Goal: Check status: Check status

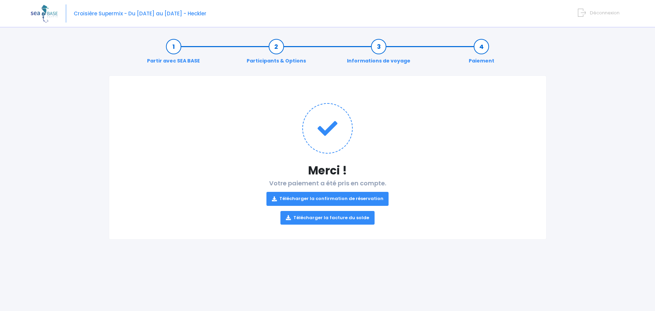
click at [48, 18] on img at bounding box center [44, 13] width 27 height 17
click at [42, 11] on img at bounding box center [44, 13] width 27 height 17
drag, startPoint x: 104, startPoint y: 13, endPoint x: 109, endPoint y: 15, distance: 6.0
click at [104, 13] on span "Croisière Supermix - Du [DATE] au [DATE] - Heckler" at bounding box center [140, 13] width 133 height 7
click at [381, 46] on link "Informations de voyage" at bounding box center [378, 53] width 70 height 21
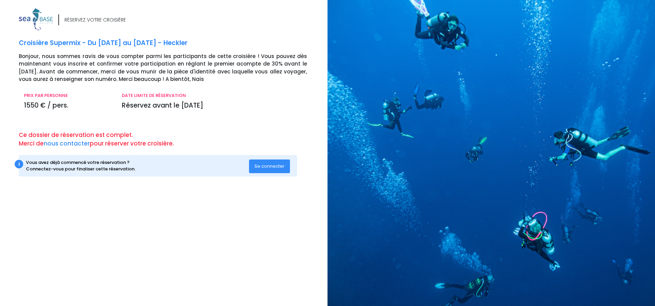
click at [277, 165] on span "Se connecter" at bounding box center [269, 166] width 30 height 6
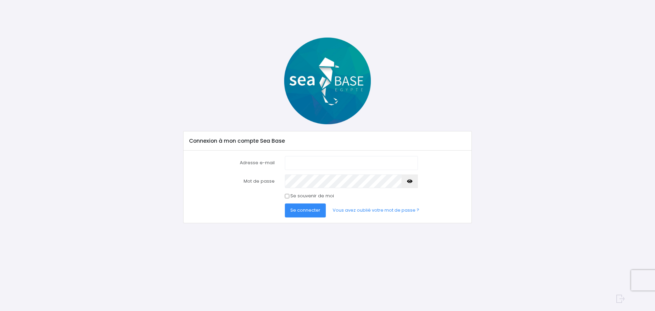
click at [322, 171] on form "Adresse e-mail Mot de passe" at bounding box center [327, 186] width 277 height 61
click at [320, 164] on input "Adresse e-mail" at bounding box center [351, 163] width 133 height 14
type input "ludovic.maurice@airbus.com"
click at [305, 207] on span "Se connecter" at bounding box center [305, 210] width 30 height 6
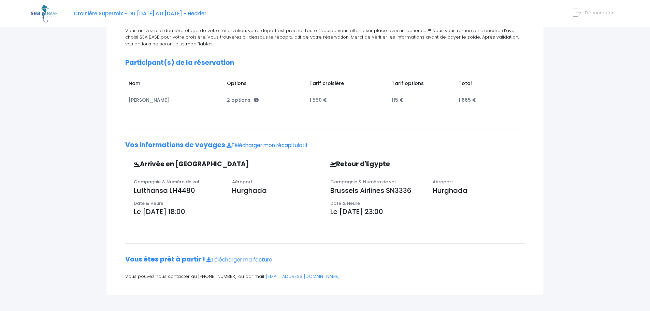
scroll to position [102, 0]
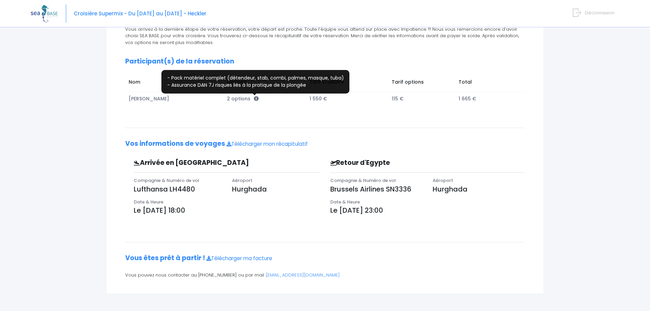
click at [255, 99] on icon at bounding box center [256, 98] width 5 height 5
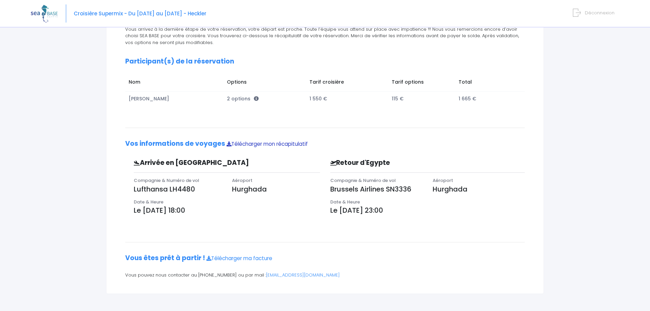
click at [270, 144] on link "Télécharger mon récapitulatif" at bounding box center [266, 143] width 81 height 7
